Goal: Task Accomplishment & Management: Manage account settings

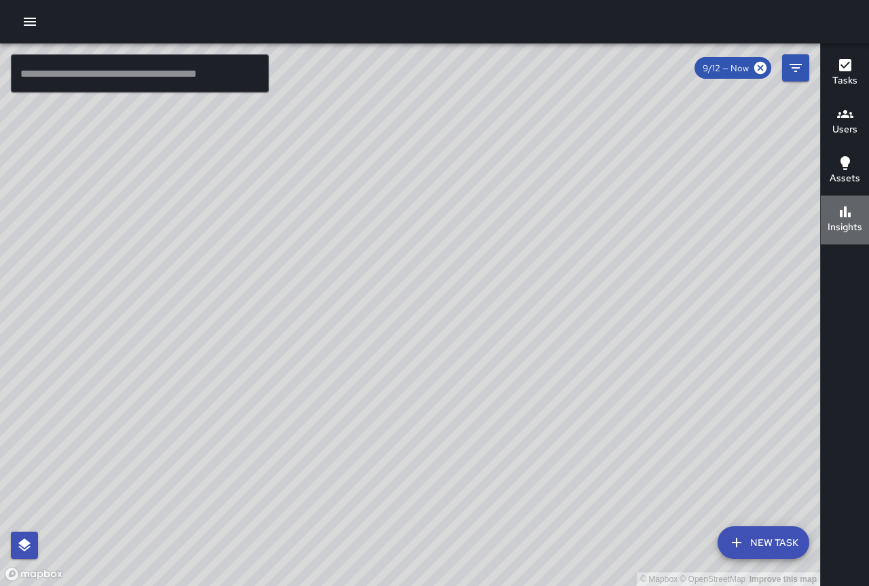
click at [838, 215] on icon "button" at bounding box center [845, 212] width 16 height 16
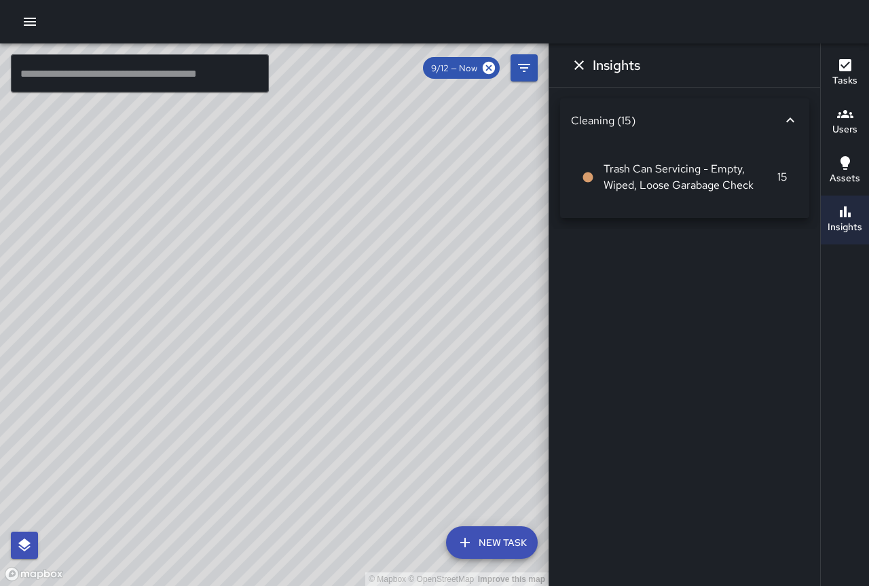
click at [843, 223] on h6 "Insights" at bounding box center [845, 227] width 35 height 15
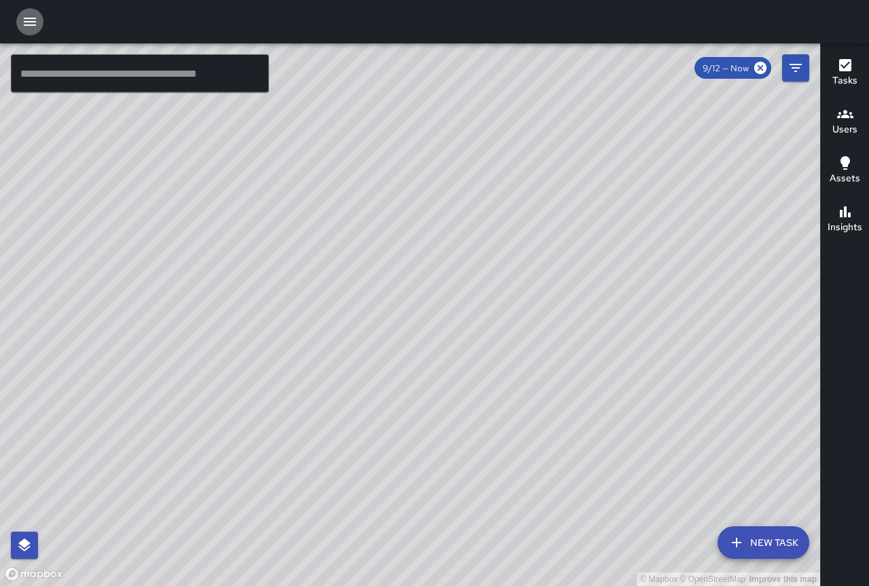
click at [33, 24] on icon "button" at bounding box center [30, 22] width 16 height 16
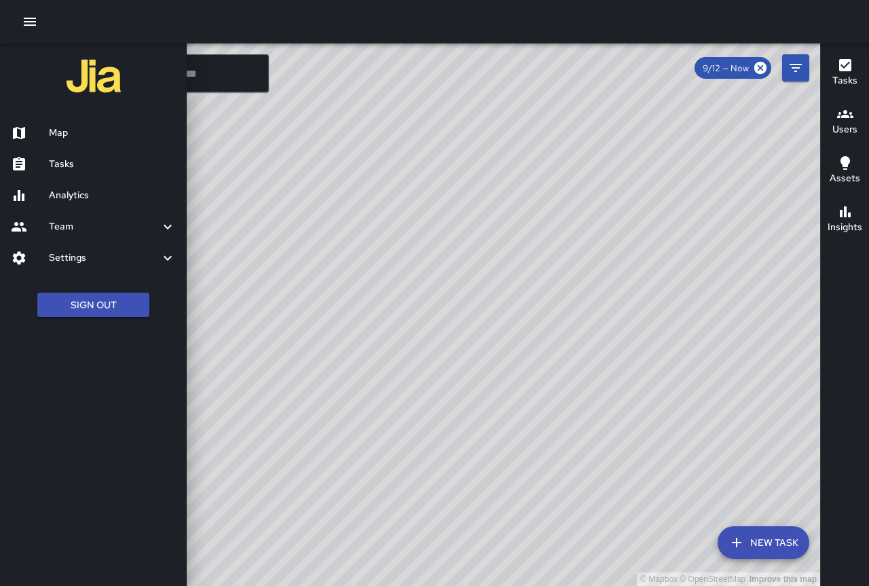
click at [95, 194] on h6 "Analytics" at bounding box center [112, 195] width 127 height 15
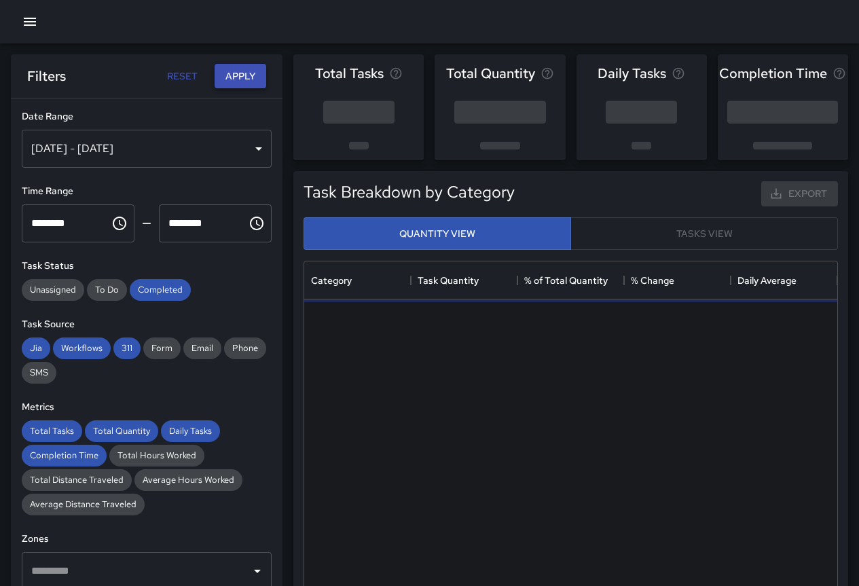
scroll to position [396, 523]
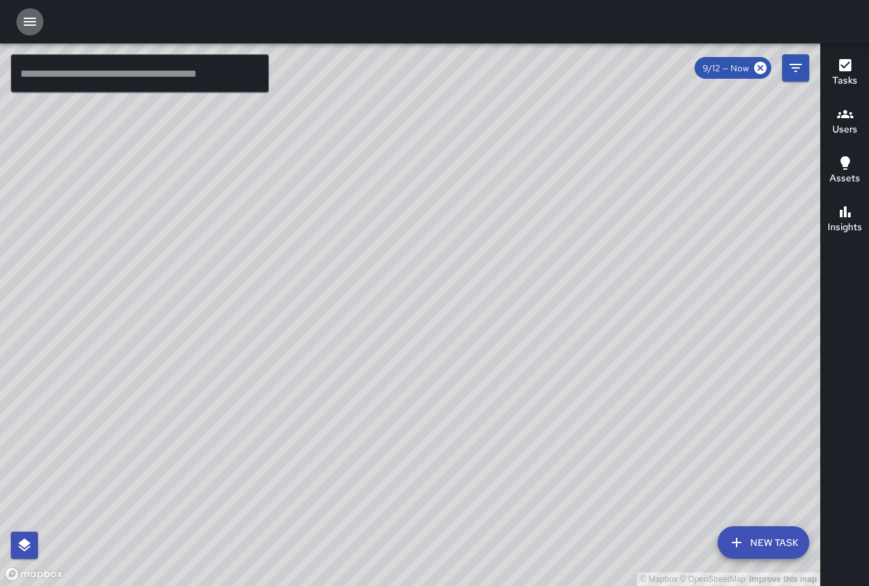
click at [25, 19] on icon "button" at bounding box center [30, 22] width 12 height 8
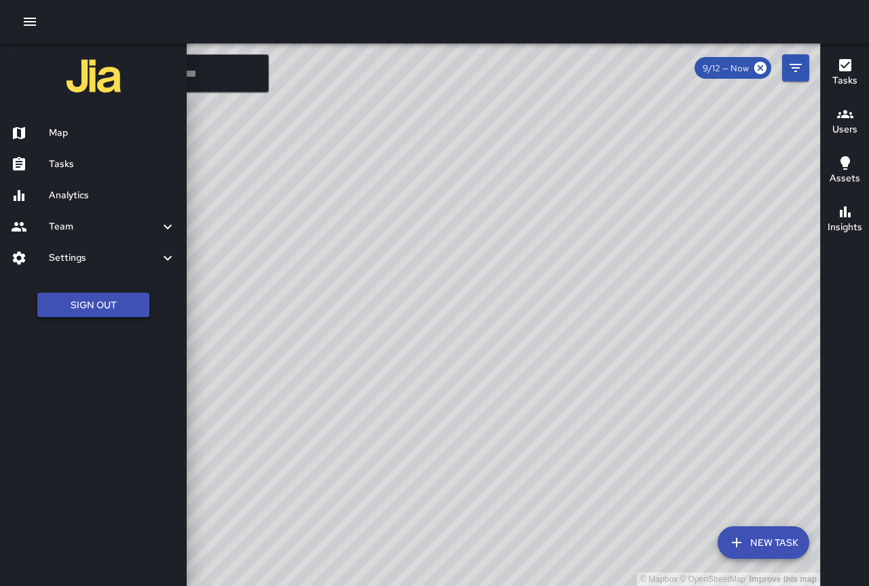
click at [50, 306] on button "Sign Out" at bounding box center [93, 305] width 112 height 25
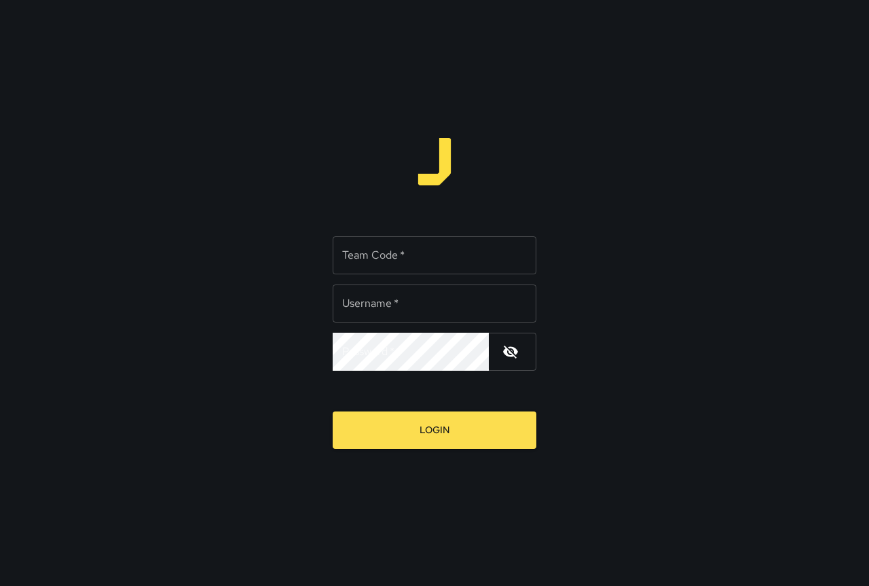
click at [437, 299] on input "Username   *" at bounding box center [435, 304] width 204 height 38
type input "*********"
click at [513, 353] on icon "button" at bounding box center [511, 352] width 16 height 16
click at [516, 350] on icon "button" at bounding box center [510, 351] width 15 height 10
click at [425, 255] on input "Team Code   *" at bounding box center [435, 255] width 204 height 38
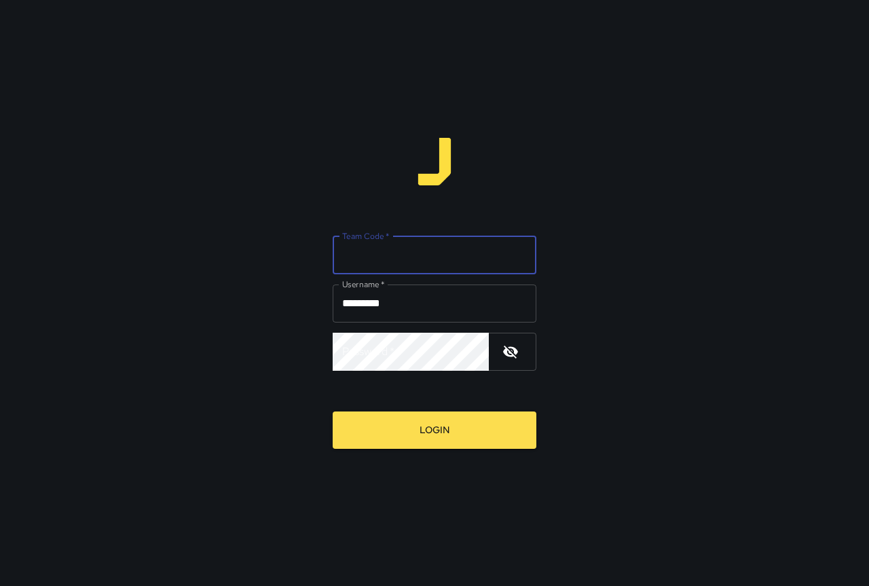
type input "*****"
click at [516, 355] on icon "button" at bounding box center [511, 352] width 16 height 16
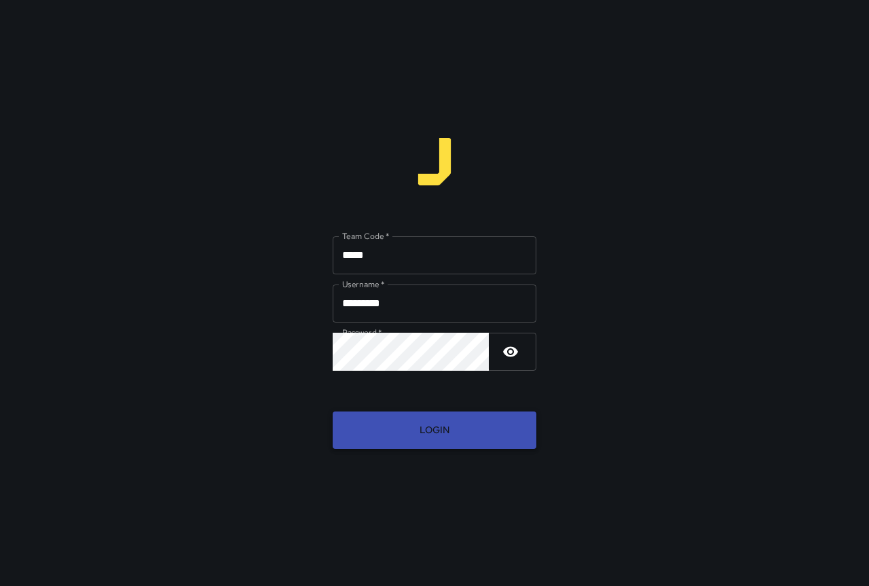
click at [498, 422] on button "Login" at bounding box center [435, 430] width 204 height 37
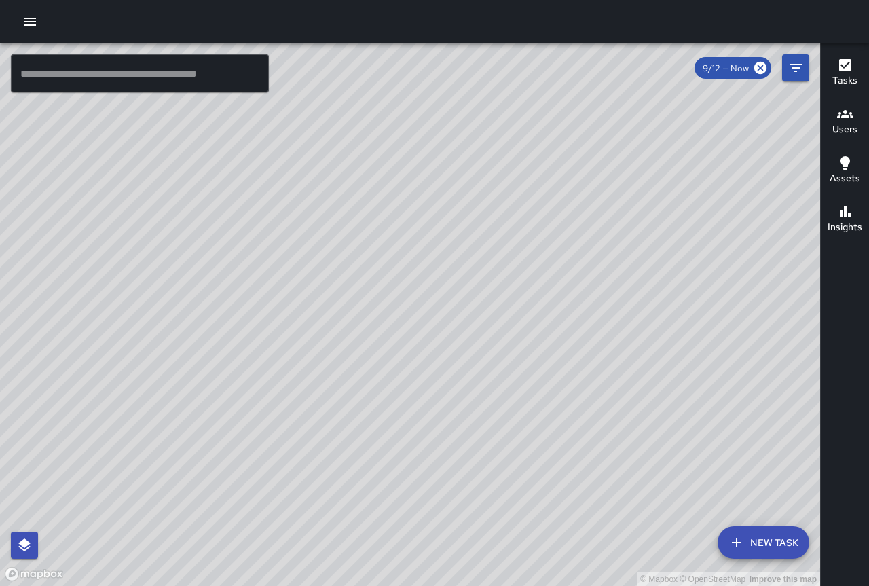
click at [25, 20] on icon "button" at bounding box center [30, 22] width 16 height 16
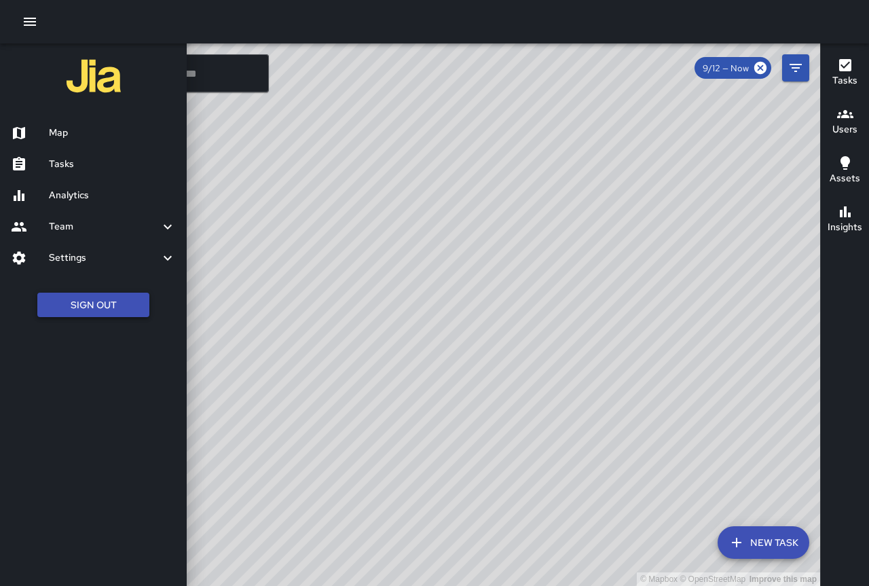
click at [113, 300] on button "Sign Out" at bounding box center [93, 305] width 112 height 25
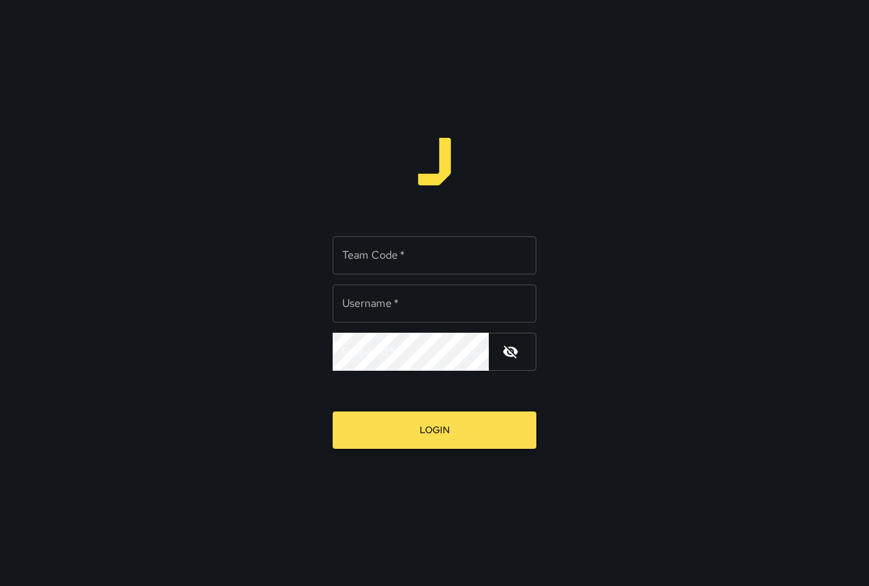
click at [395, 249] on input "Team Code   *" at bounding box center [435, 255] width 204 height 38
type input "*****"
click at [450, 302] on input "Username   *" at bounding box center [435, 304] width 204 height 38
type input "*********"
click at [333, 412] on button "Login" at bounding box center [435, 430] width 204 height 37
